Goal: Find specific page/section: Find specific page/section

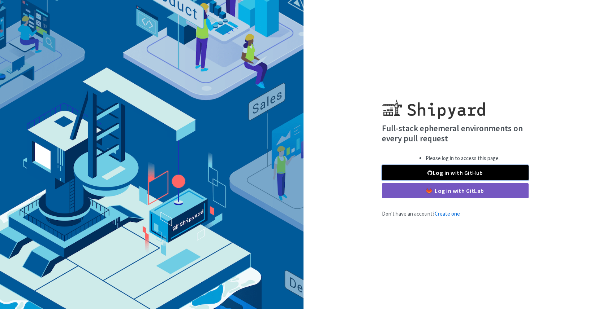
click at [397, 172] on link "Log in with GitHub" at bounding box center [455, 172] width 147 height 15
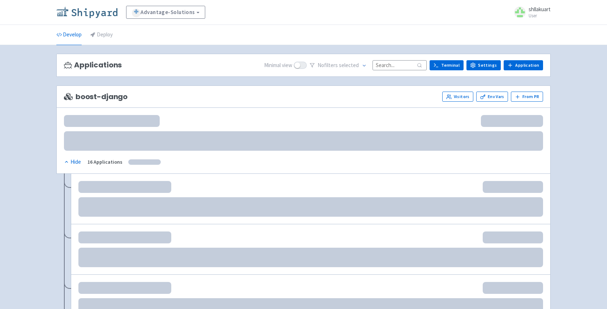
click at [97, 10] on img at bounding box center [86, 12] width 61 height 12
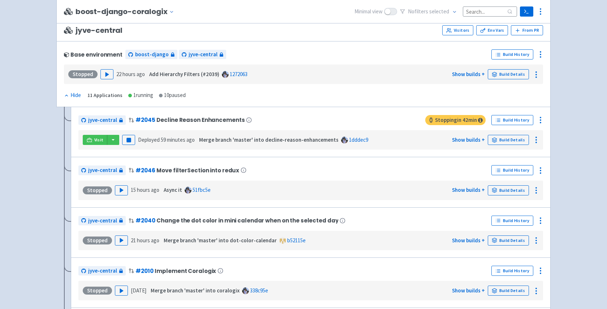
scroll to position [1368, 0]
click at [112, 145] on button "button" at bounding box center [113, 140] width 12 height 10
click at [134, 169] on link "jyve-central (react)" at bounding box center [144, 165] width 75 height 11
